Goal: Task Accomplishment & Management: Manage account settings

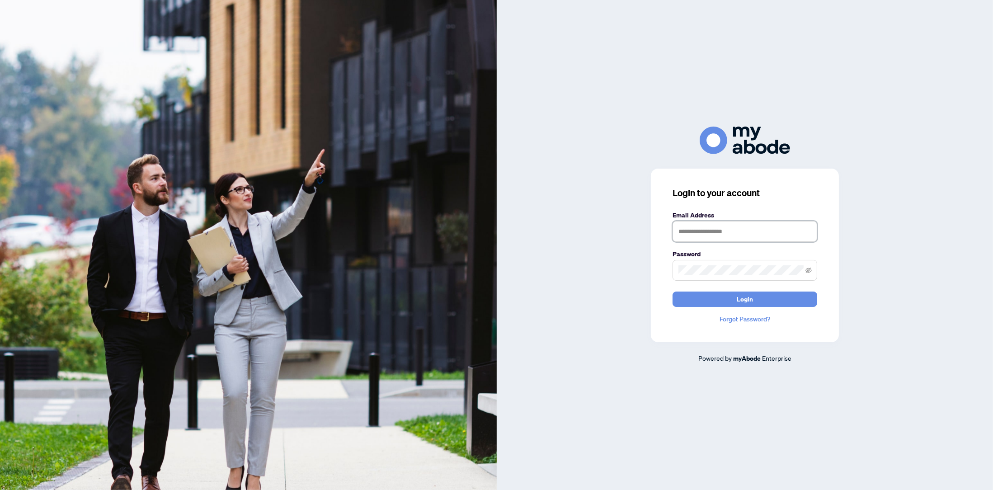
click at [694, 234] on input "text" at bounding box center [745, 231] width 145 height 21
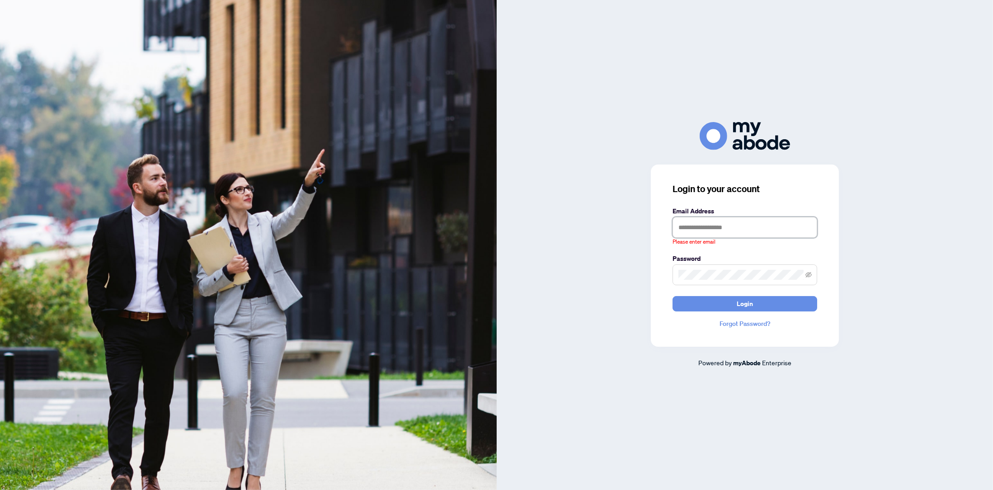
type input "**********"
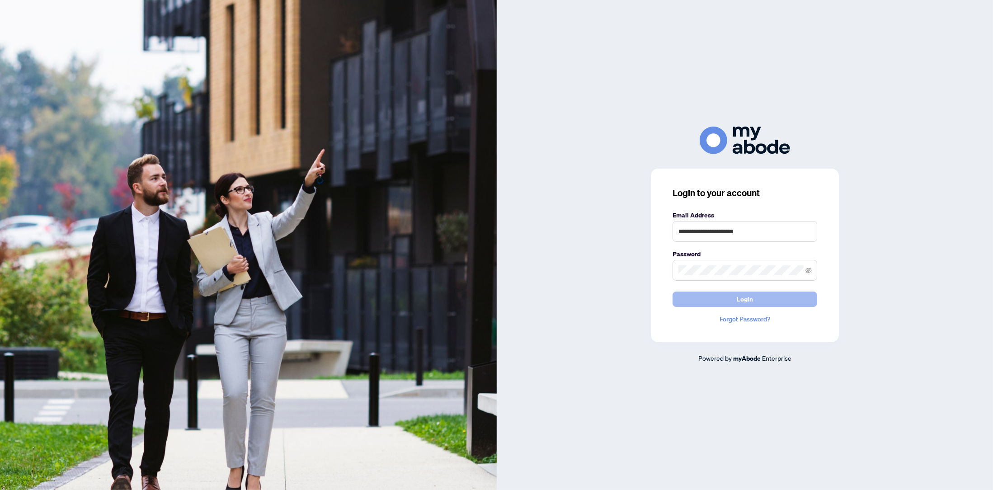
click at [706, 298] on button "Login" at bounding box center [745, 299] width 145 height 15
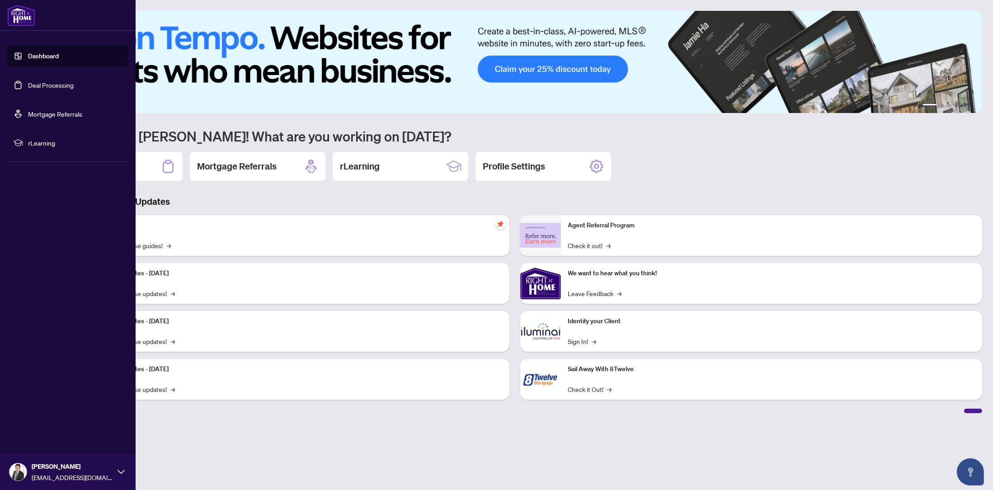
click at [33, 82] on link "Deal Processing" at bounding box center [51, 85] width 46 height 8
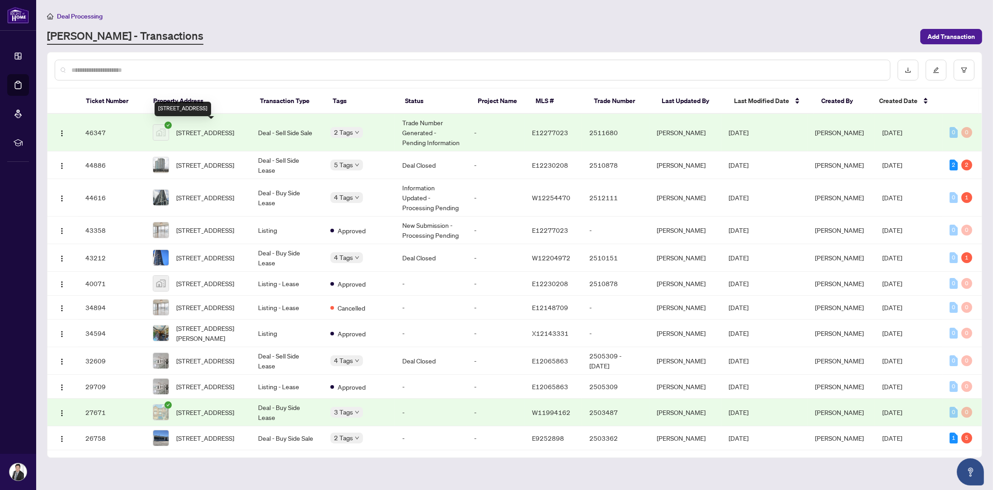
click at [214, 132] on span "[STREET_ADDRESS]" at bounding box center [205, 132] width 58 height 10
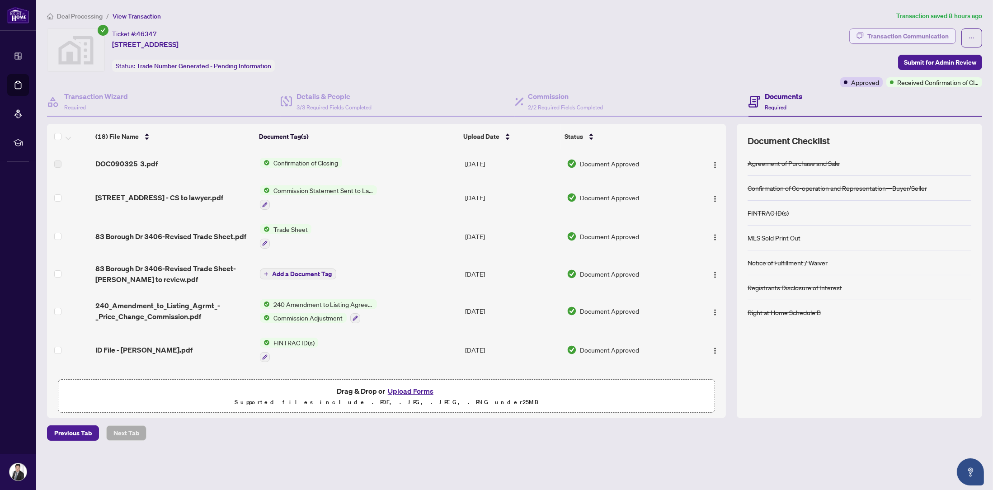
click at [881, 33] on div "Transaction Communication" at bounding box center [908, 36] width 81 height 14
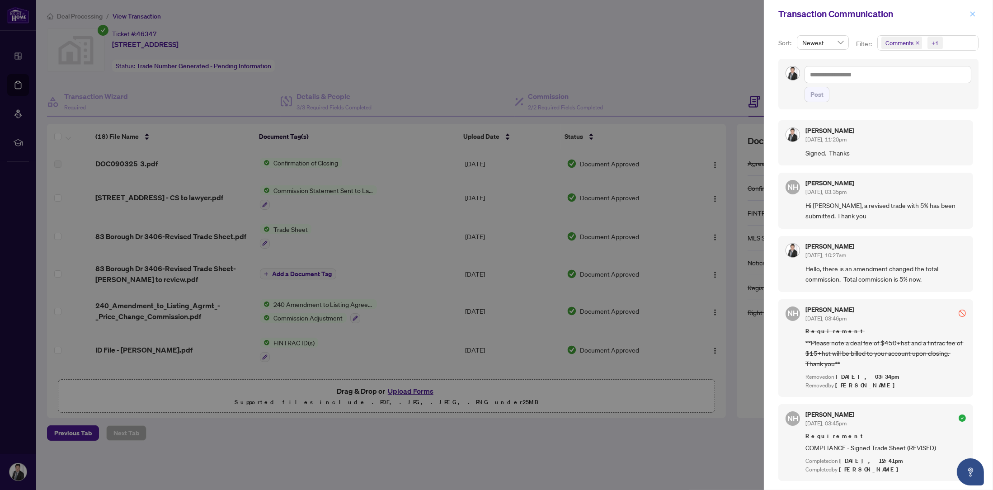
click at [969, 15] on button "button" at bounding box center [973, 14] width 12 height 11
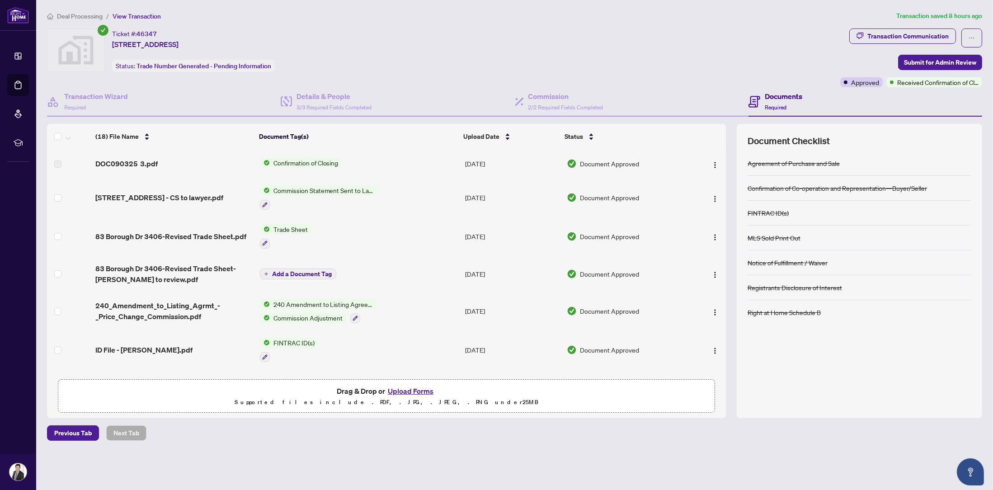
click at [324, 161] on span "Confirmation of Closing" at bounding box center [306, 163] width 72 height 10
click at [110, 165] on span "DOC090325 3.pdf" at bounding box center [126, 163] width 62 height 11
click at [302, 164] on span "Confirmation of Closing" at bounding box center [306, 163] width 72 height 10
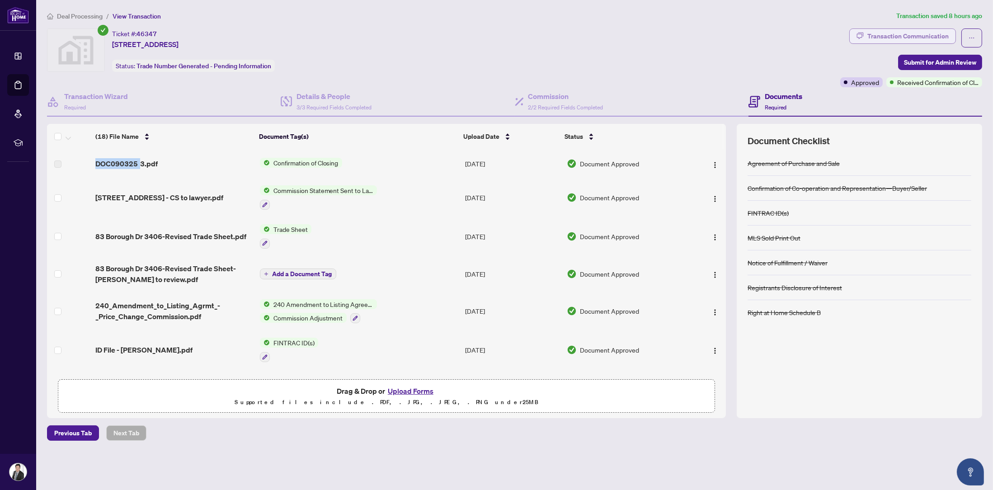
click at [928, 35] on div "Transaction Communication" at bounding box center [908, 36] width 81 height 14
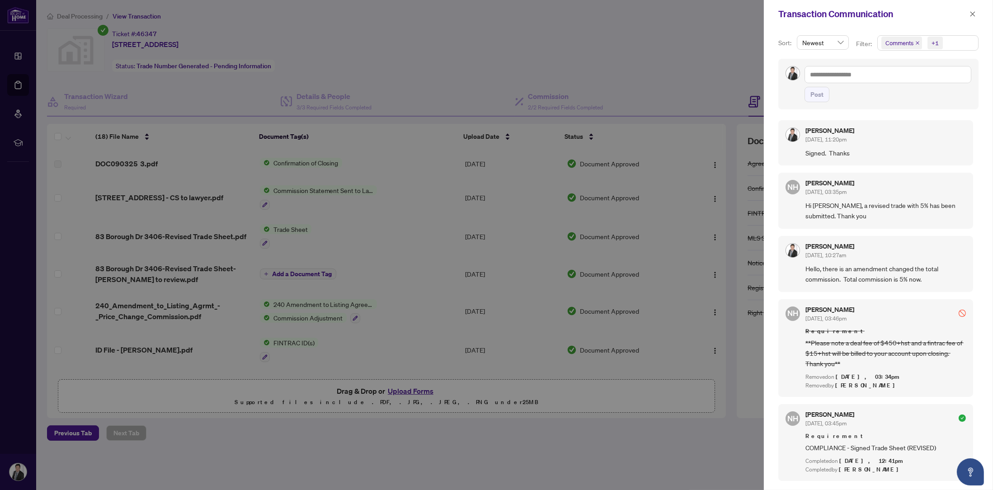
click at [705, 449] on div at bounding box center [496, 245] width 993 height 490
click at [973, 15] on icon "close" at bounding box center [973, 14] width 6 height 6
